Goal: Check status: Check status

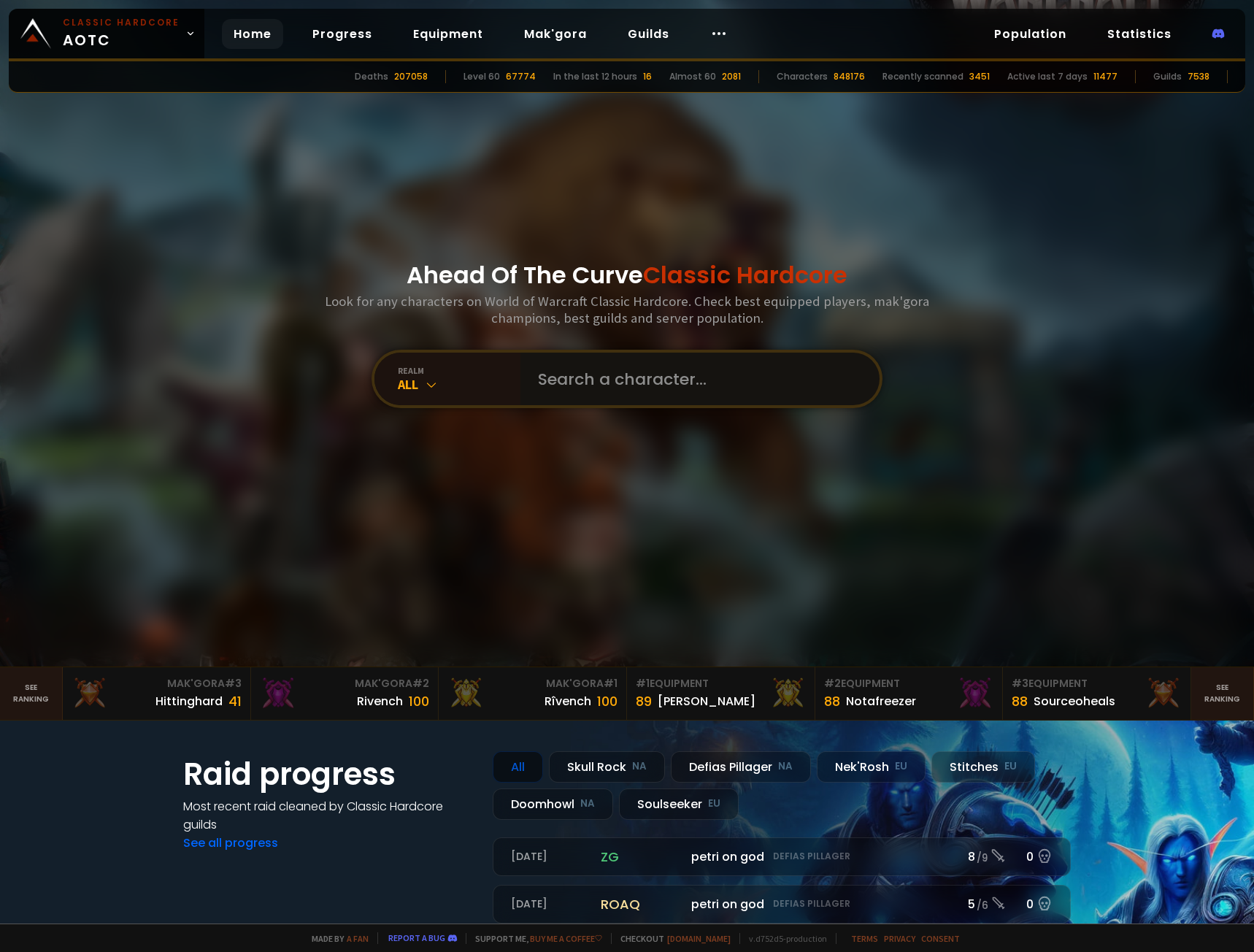
click at [606, 369] on input "text" at bounding box center [696, 379] width 333 height 53
click at [455, 387] on div "All" at bounding box center [459, 384] width 122 height 16
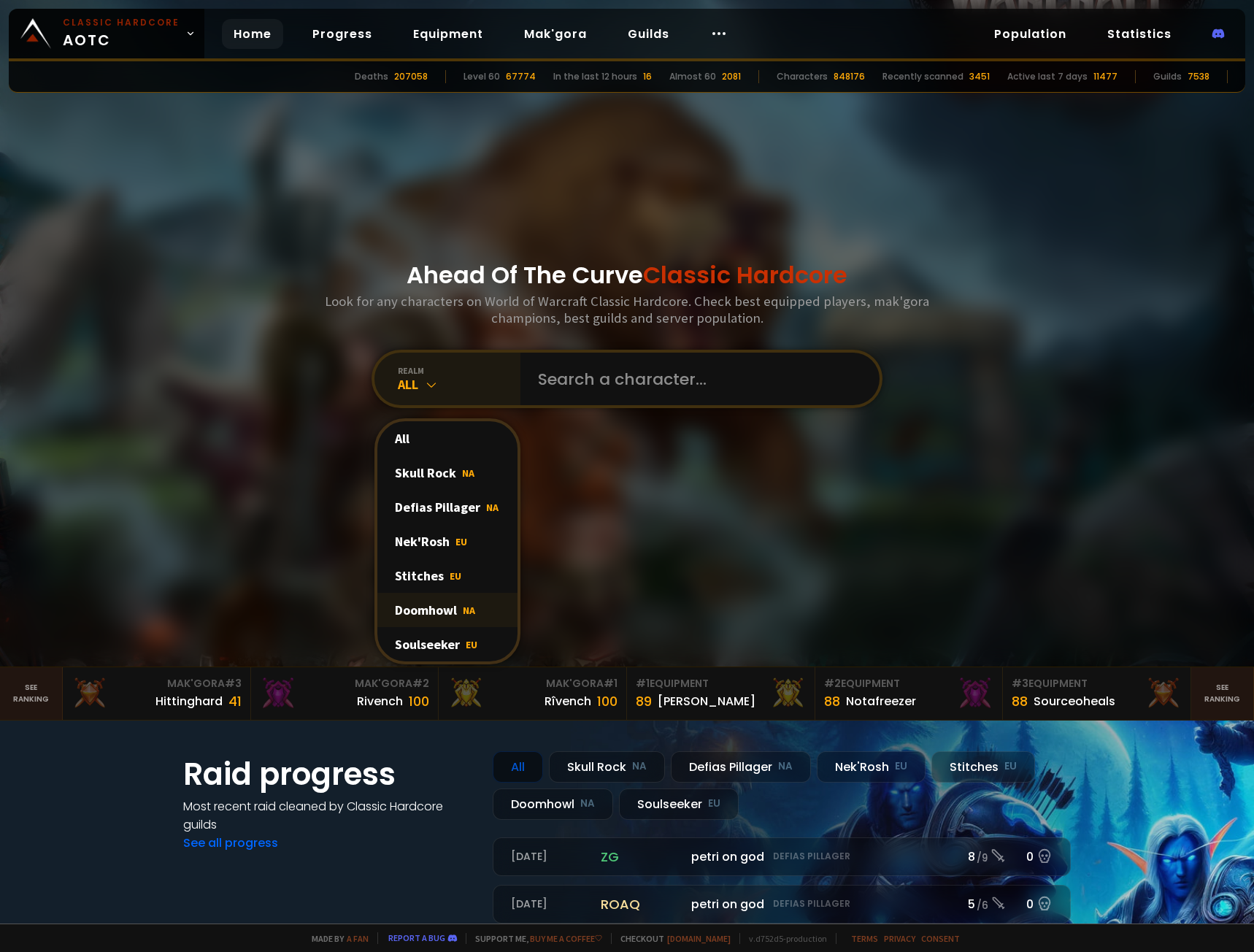
click at [450, 616] on div "Doomhowl NA" at bounding box center [447, 610] width 140 height 35
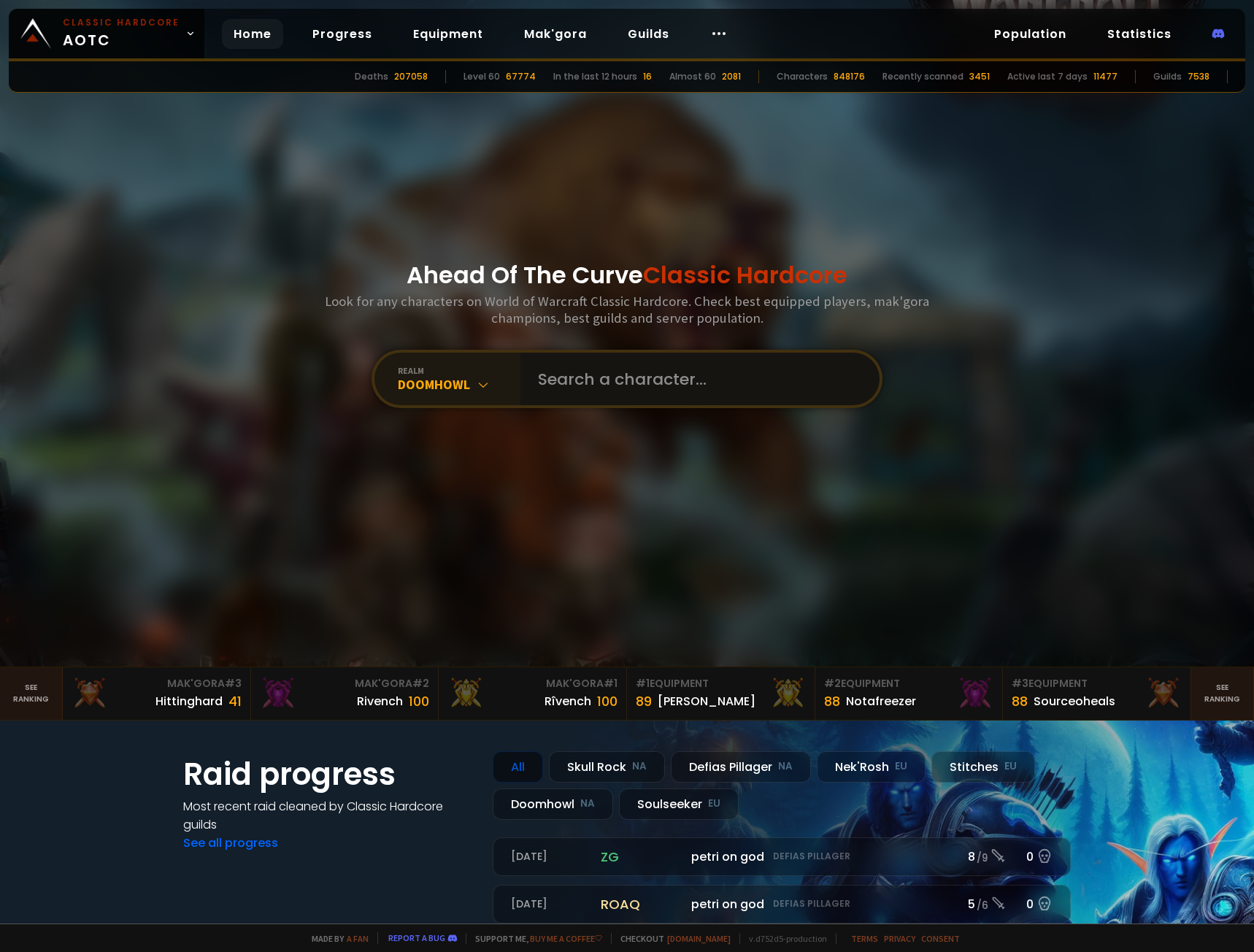
click at [584, 381] on input "text" at bounding box center [696, 379] width 333 height 53
click at [631, 378] on input "text" at bounding box center [696, 379] width 333 height 53
type input "fetchbomb"
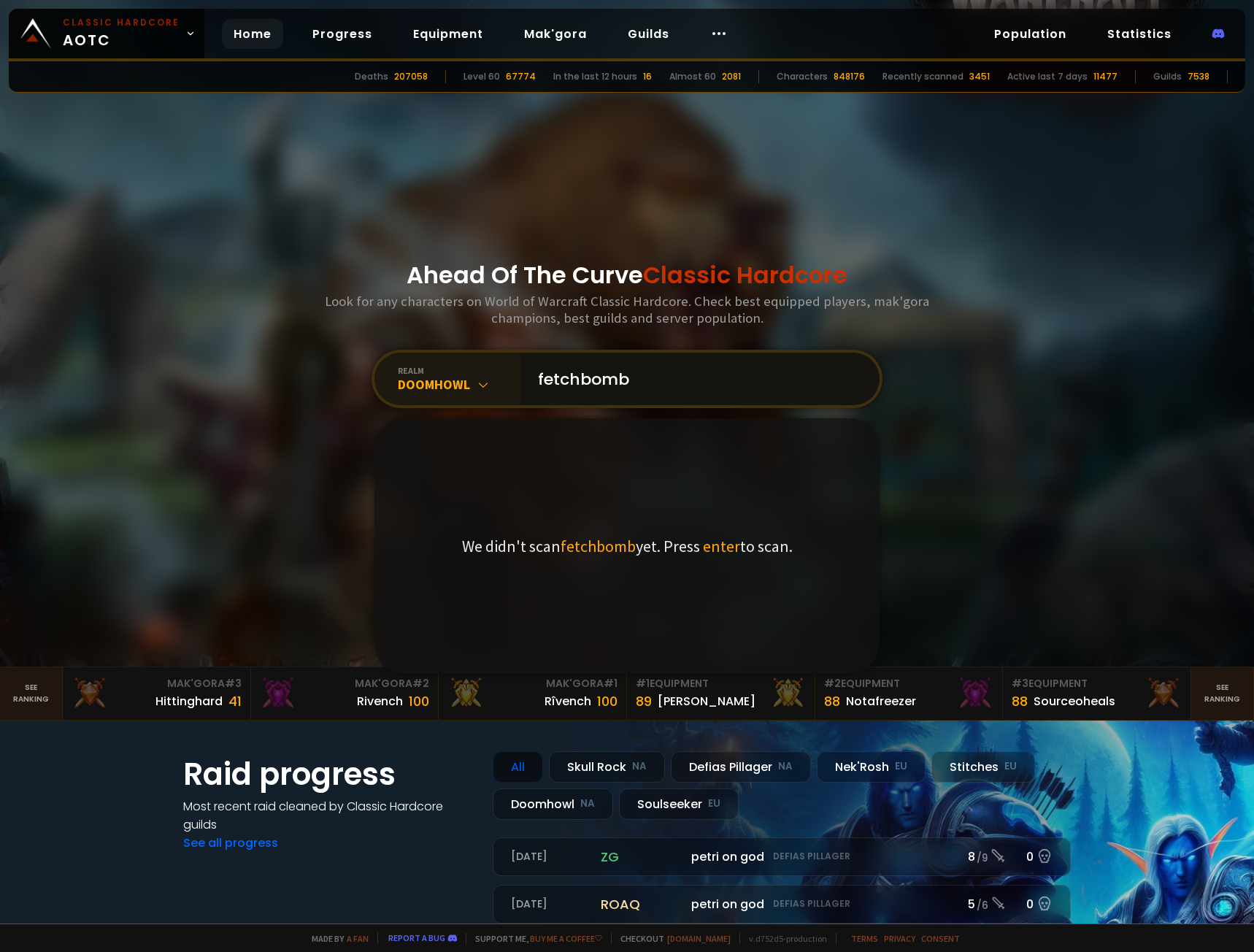
click at [663, 376] on input "fetchbomb" at bounding box center [696, 379] width 333 height 53
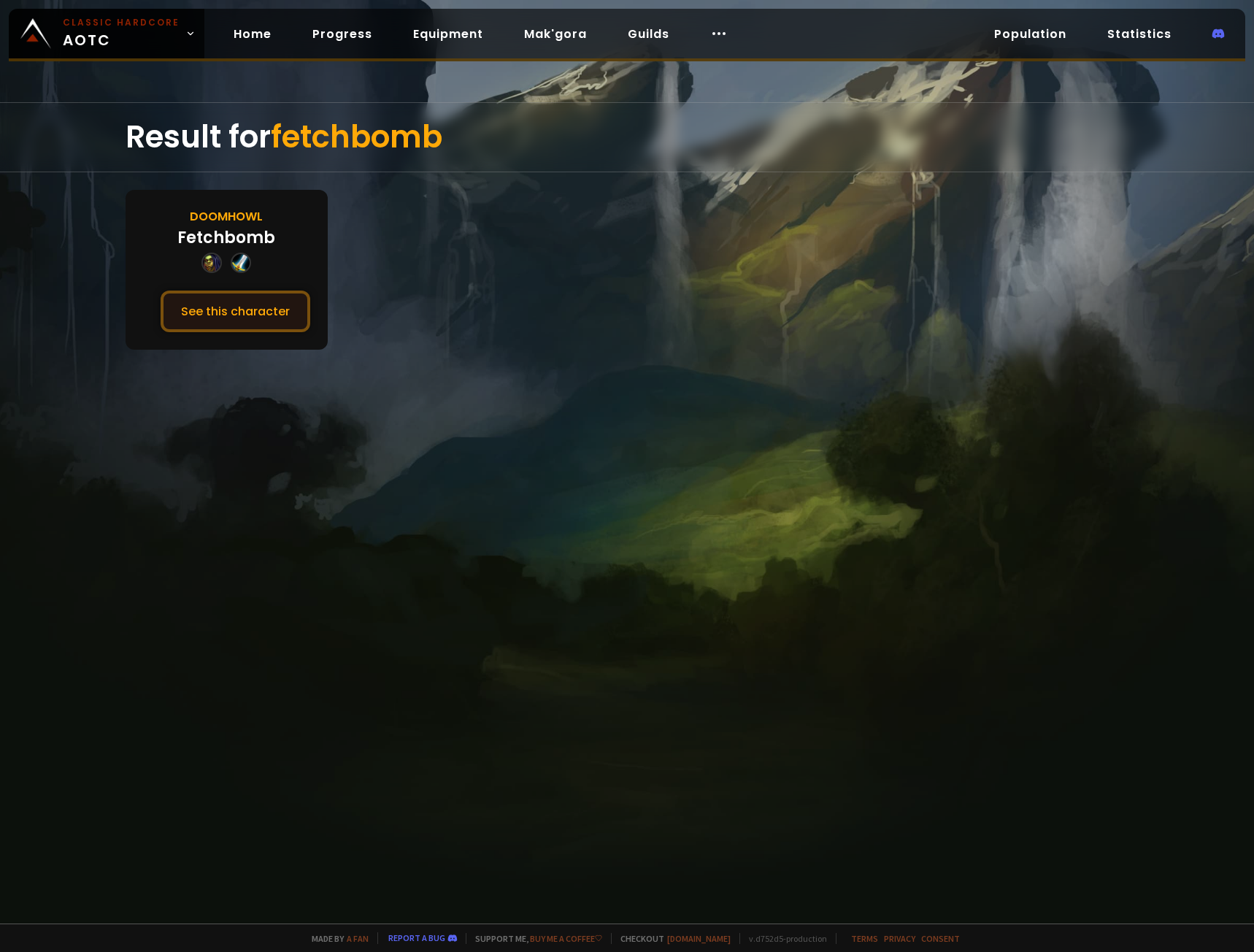
click at [199, 307] on button "See this character" at bounding box center [235, 311] width 150 height 42
